Goal: Transaction & Acquisition: Download file/media

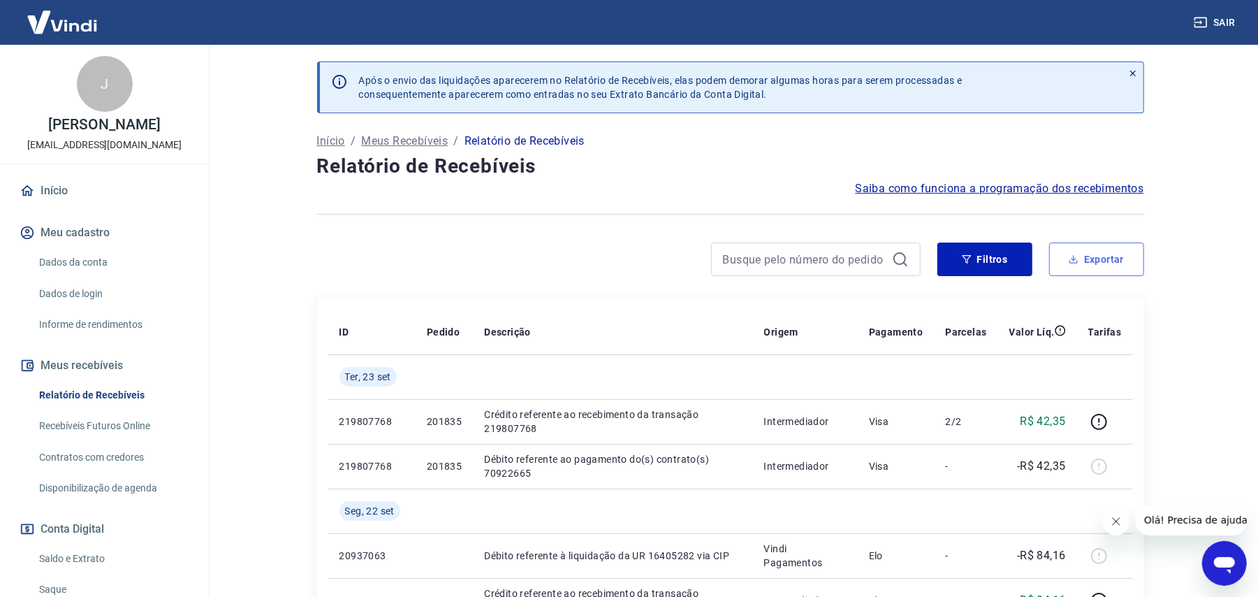
click at [1094, 257] on button "Exportar" at bounding box center [1096, 259] width 95 height 34
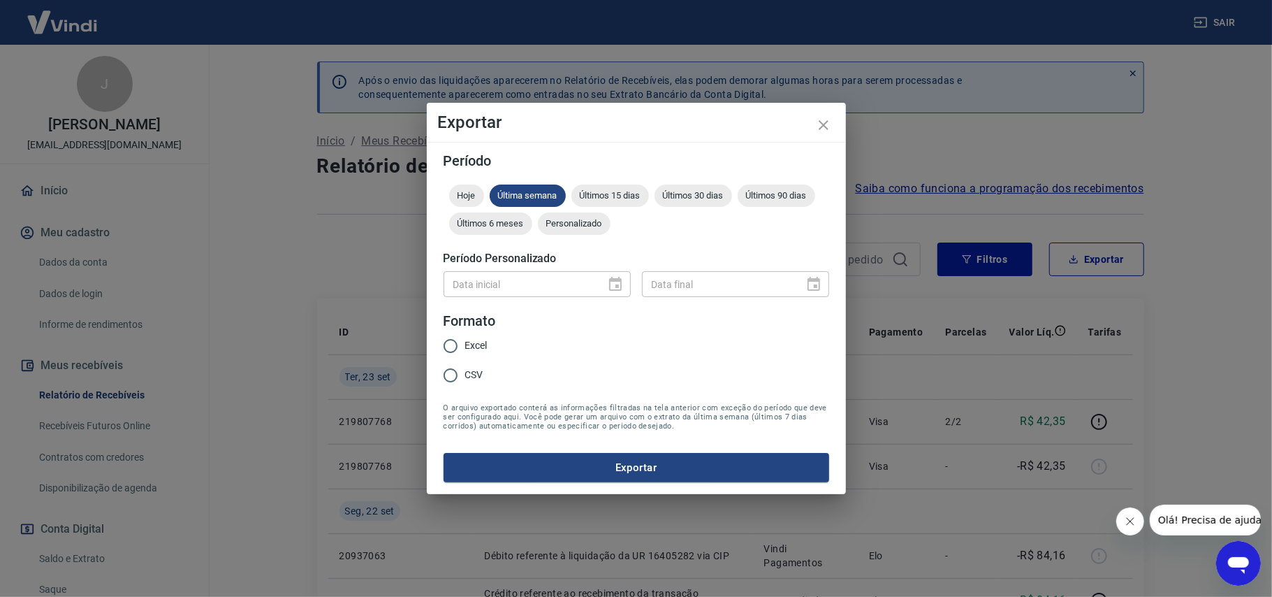
click at [448, 375] on input "CSV" at bounding box center [450, 375] width 29 height 29
radio input "true"
click at [593, 221] on span "Personalizado" at bounding box center [574, 223] width 73 height 10
click at [621, 284] on icon "Choose date" at bounding box center [615, 284] width 13 height 14
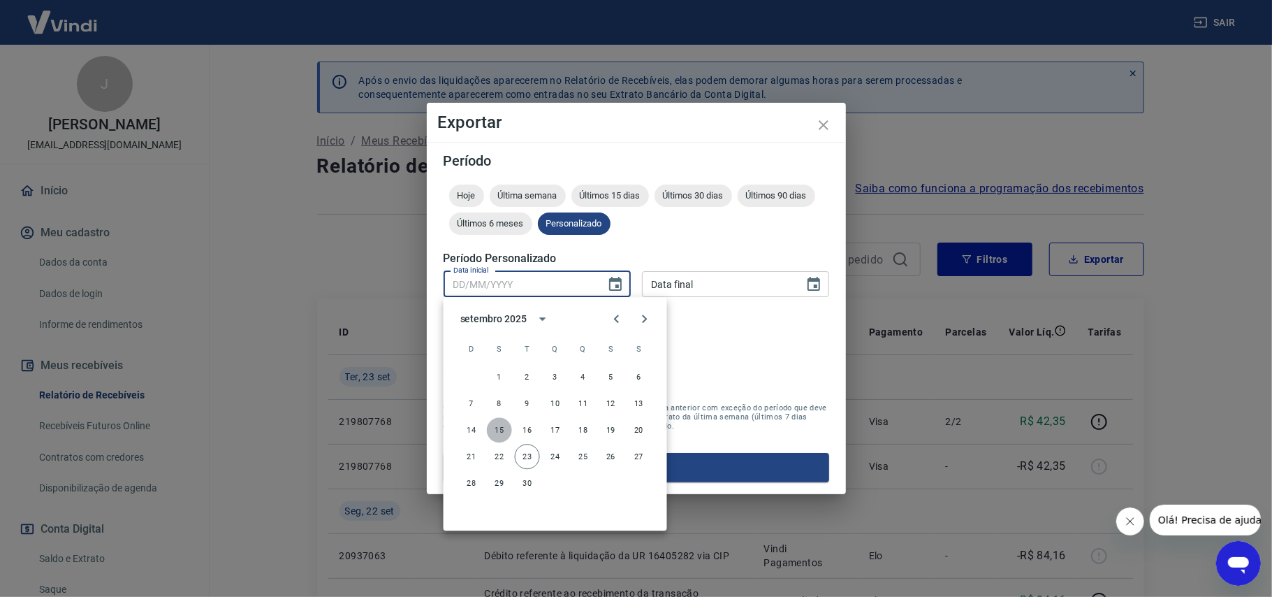
click at [511, 428] on button "15" at bounding box center [499, 429] width 25 height 25
type input "15/09/2025"
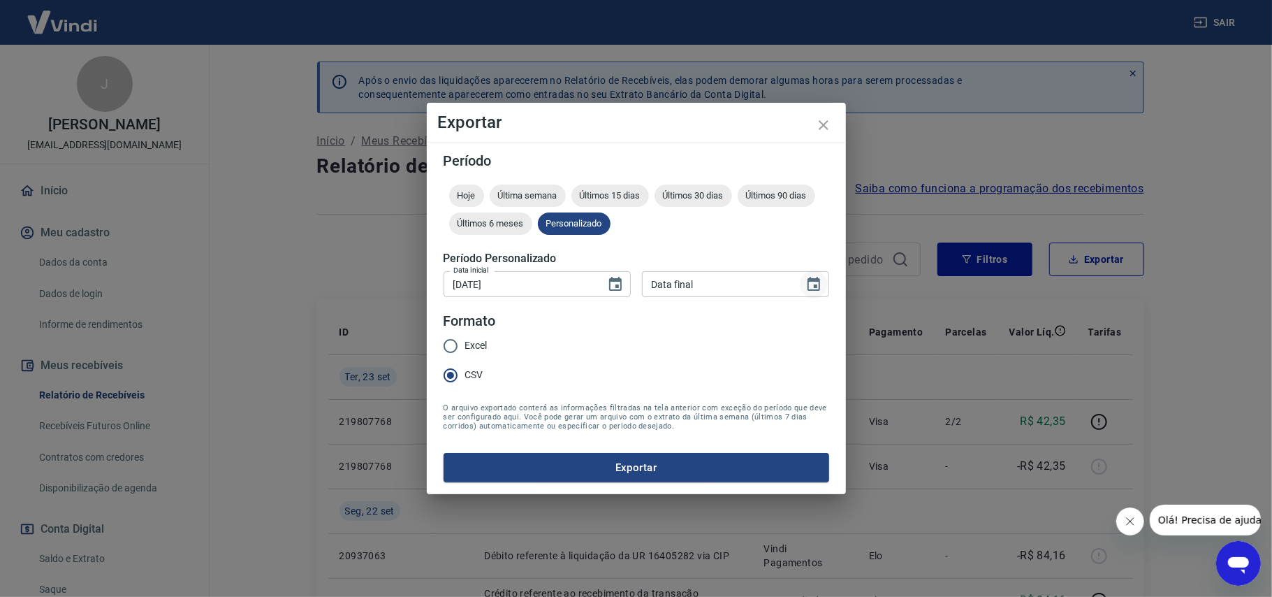
click at [812, 286] on icon "Choose date" at bounding box center [814, 284] width 17 height 17
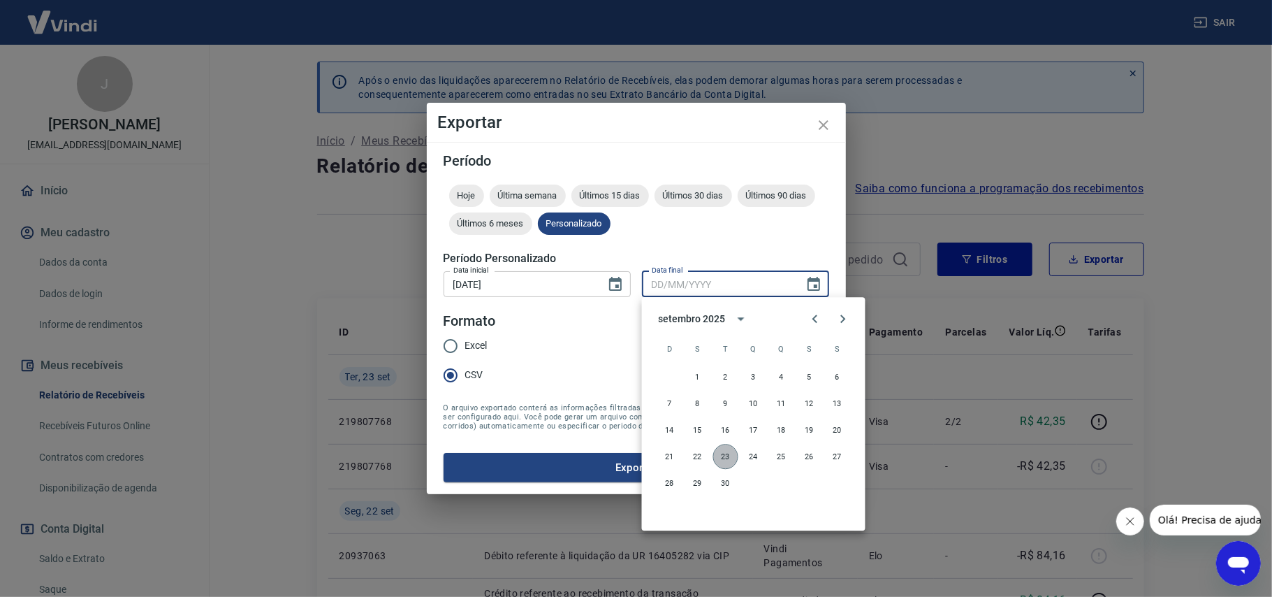
click at [728, 461] on button "23" at bounding box center [725, 456] width 25 height 25
type input "23/09/2025"
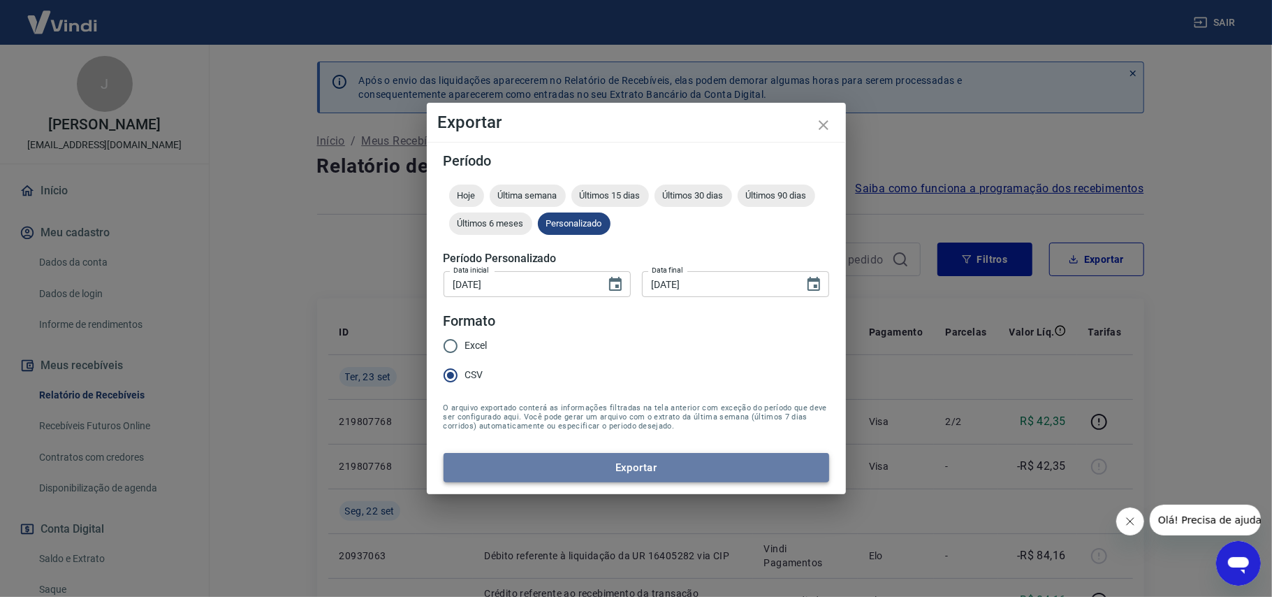
click at [641, 465] on button "Exportar" at bounding box center [637, 467] width 386 height 29
